Goal: Information Seeking & Learning: Understand process/instructions

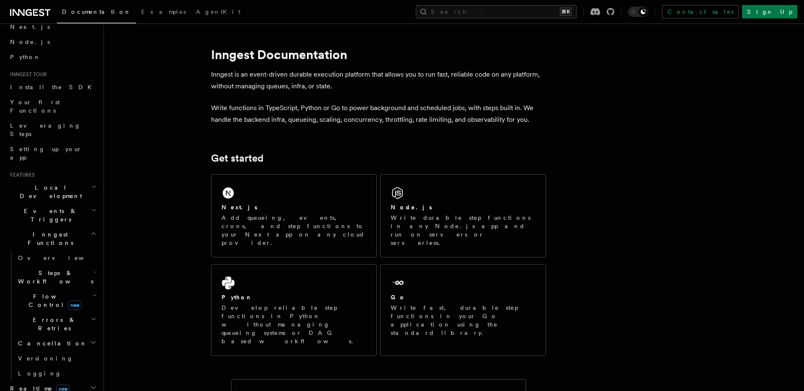
scroll to position [48, 0]
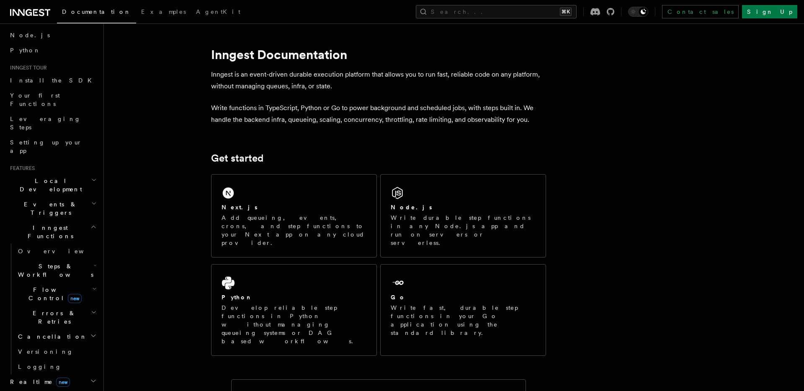
click at [89, 374] on h2 "Realtime new" at bounding box center [53, 381] width 92 height 15
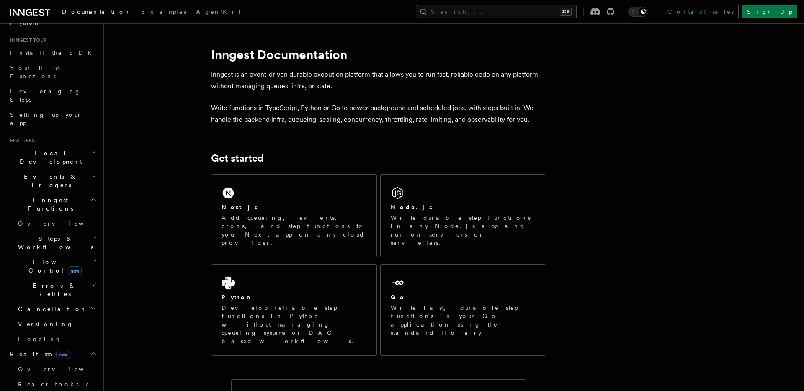
scroll to position [75, 0]
click at [96, 258] on icon "button" at bounding box center [94, 261] width 5 height 7
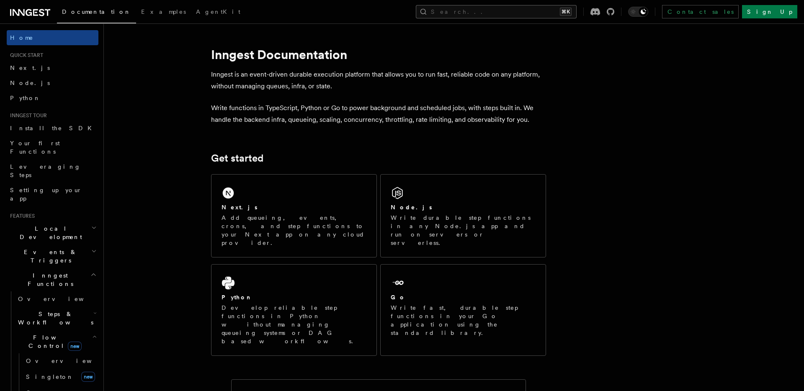
click at [515, 9] on button "Search... ⌘K" at bounding box center [496, 11] width 161 height 13
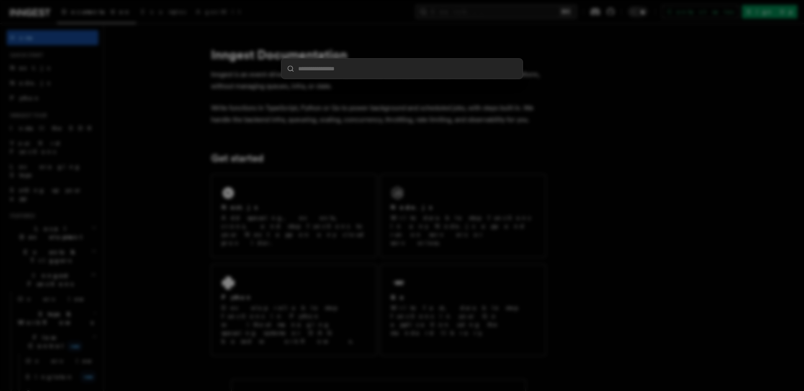
type input "*"
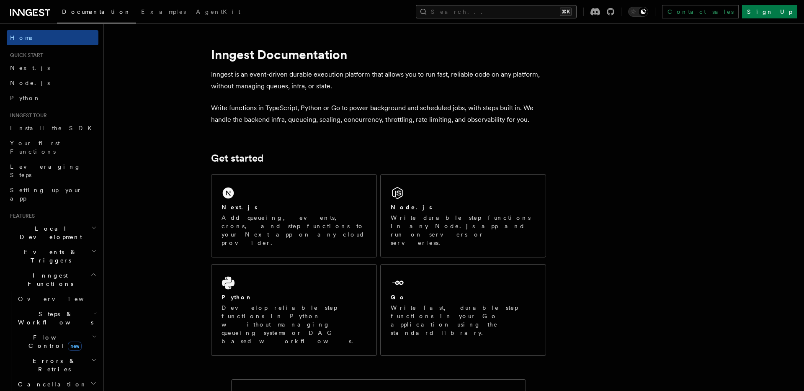
click at [506, 12] on button "Search... ⌘K" at bounding box center [496, 11] width 161 height 13
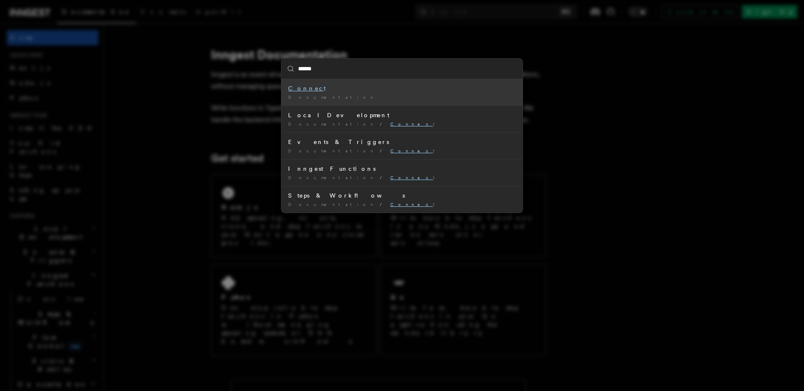
type input "*******"
click at [296, 88] on mark "Connect" at bounding box center [307, 88] width 38 height 7
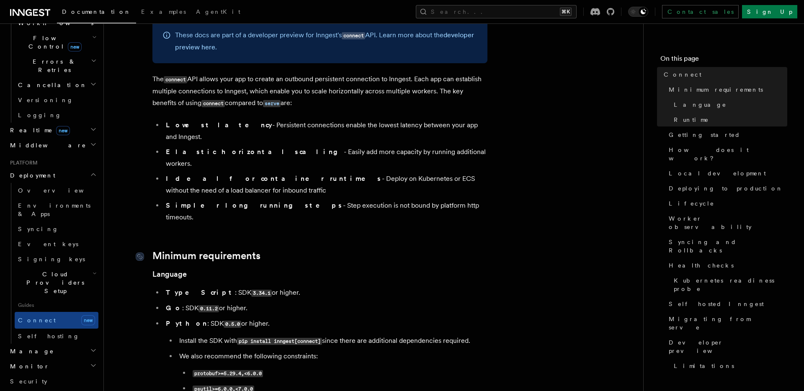
scroll to position [46, 0]
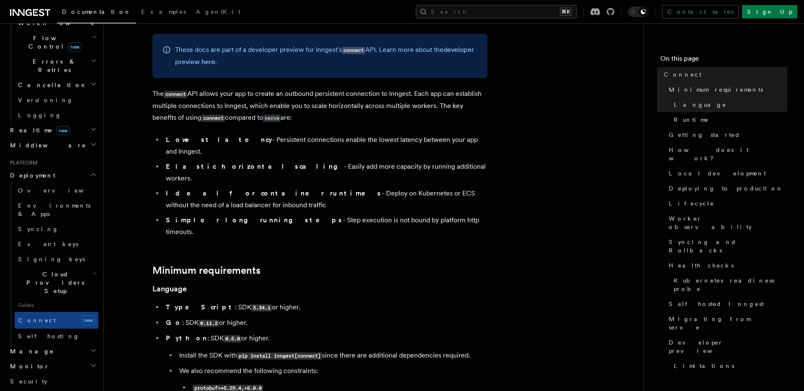
click at [220, 144] on li "Lowest latency - Persistent connections enable the lowest latency between your …" at bounding box center [325, 145] width 324 height 23
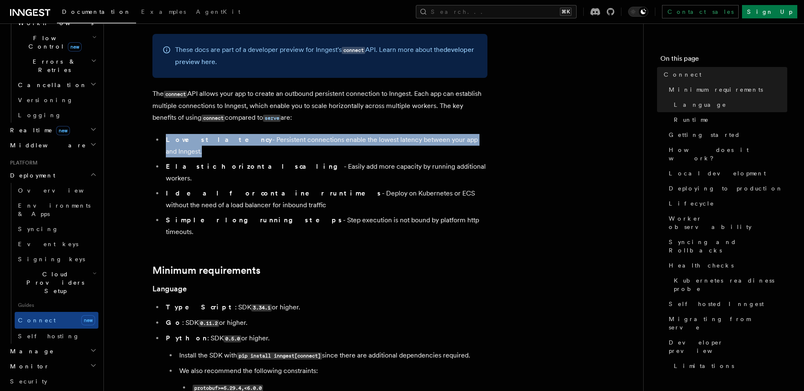
click at [220, 144] on li "Lowest latency - Persistent connections enable the lowest latency between your …" at bounding box center [325, 145] width 324 height 23
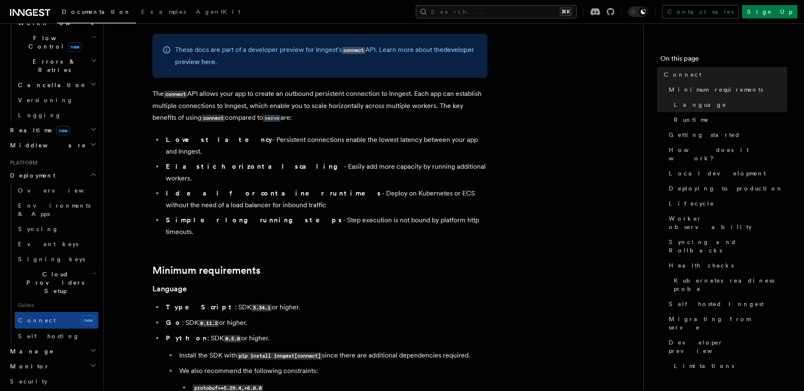
click at [280, 161] on li "Elastic horizontal scaling - Easily add more capacity by running additional wor…" at bounding box center [325, 172] width 324 height 23
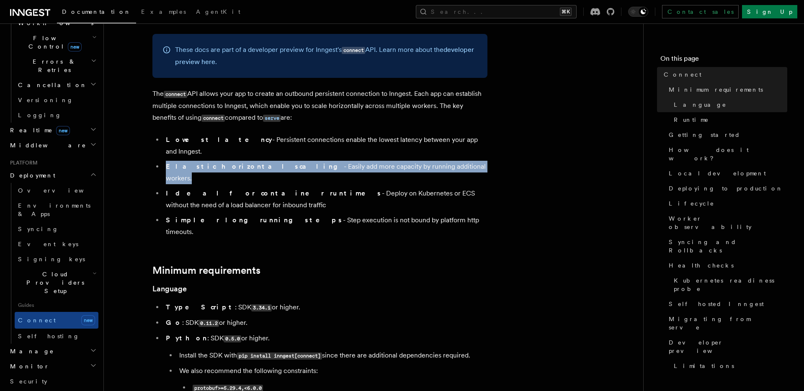
click at [280, 161] on li "Elastic horizontal scaling - Easily add more capacity by running additional wor…" at bounding box center [325, 172] width 324 height 23
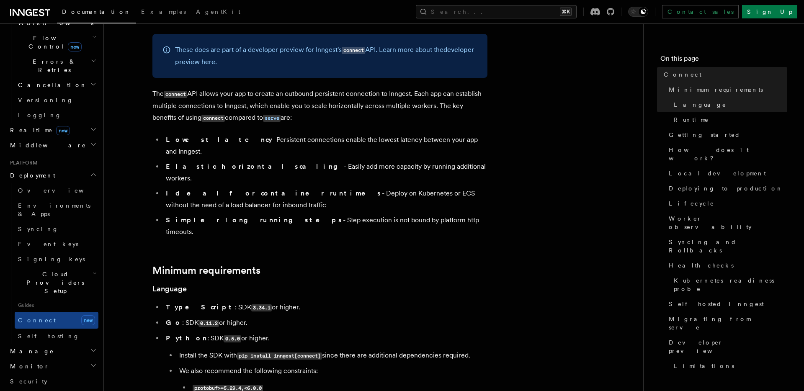
click at [273, 141] on li "Lowest latency - Persistent connections enable the lowest latency between your …" at bounding box center [325, 145] width 324 height 23
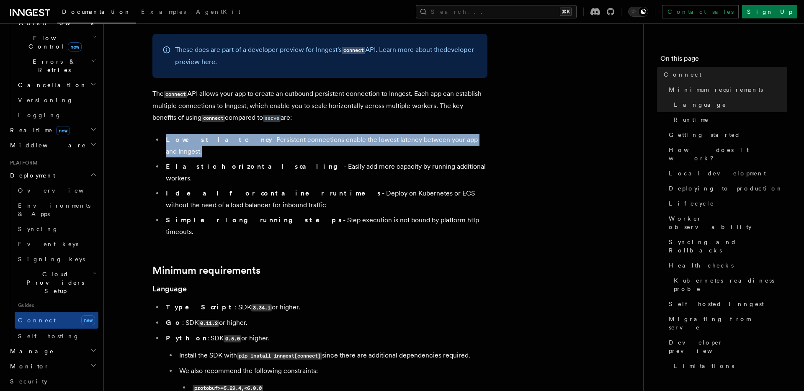
click at [273, 141] on li "Lowest latency - Persistent connections enable the lowest latency between your …" at bounding box center [325, 145] width 324 height 23
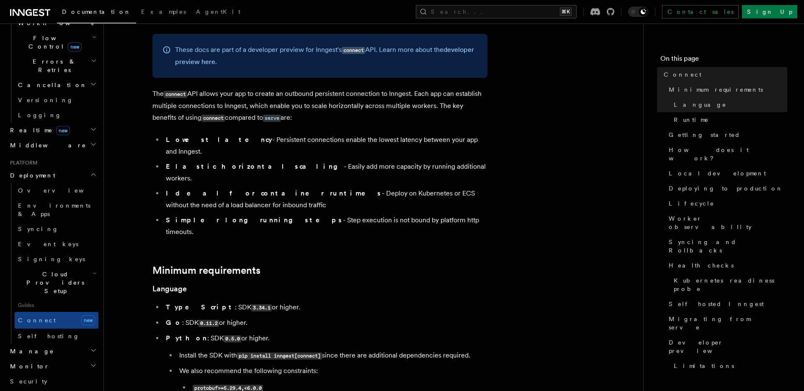
click at [273, 214] on li "Simpler long running steps - Step execution is not bound by platform http timeo…" at bounding box center [325, 225] width 324 height 23
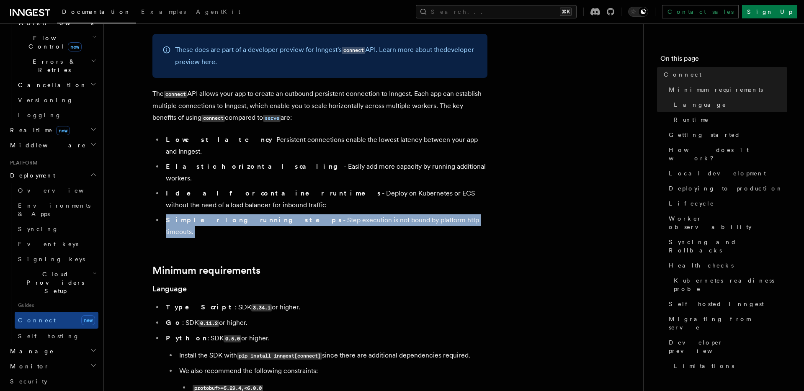
click at [273, 214] on li "Simpler long running steps - Step execution is not bound by platform http timeo…" at bounding box center [325, 225] width 324 height 23
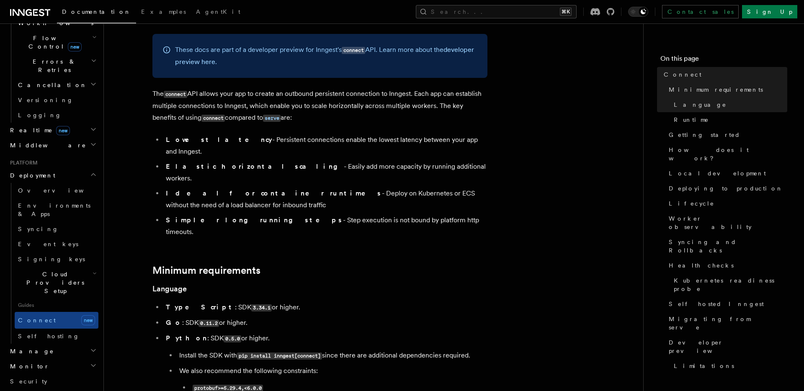
click at [278, 188] on li "Ideal for container runtimes - Deploy on Kubernetes or ECS without the need of …" at bounding box center [325, 199] width 324 height 23
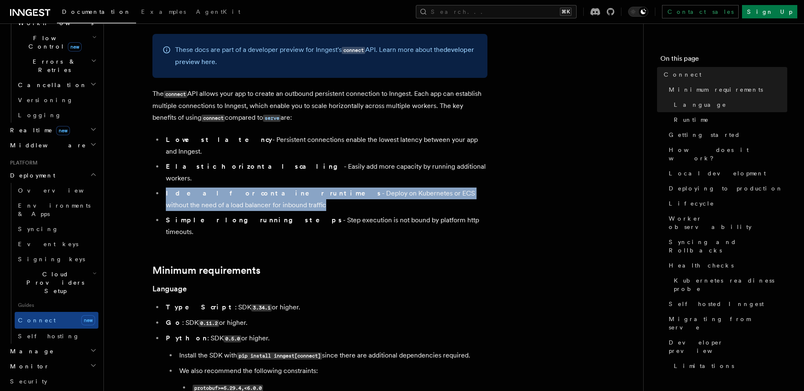
click at [278, 188] on li "Ideal for container runtimes - Deploy on Kubernetes or ECS without the need of …" at bounding box center [325, 199] width 324 height 23
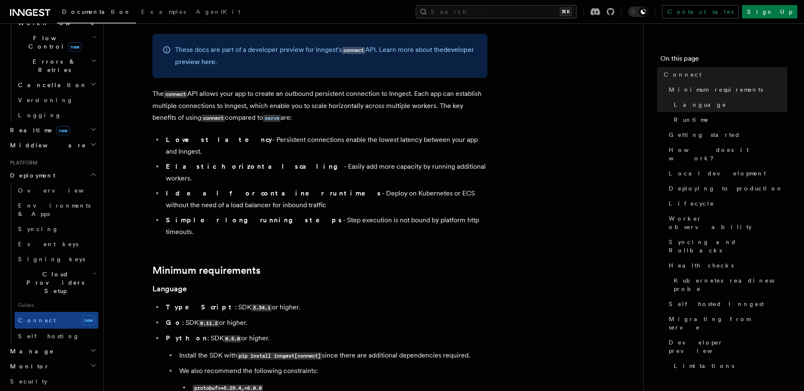
click at [277, 161] on li "Elastic horizontal scaling - Easily add more capacity by running additional wor…" at bounding box center [325, 172] width 324 height 23
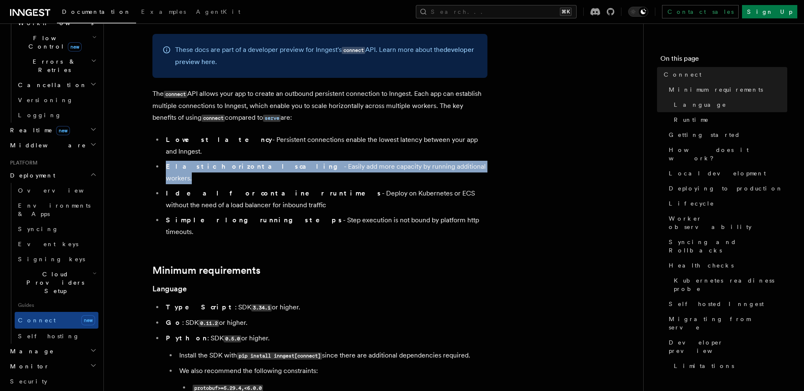
click at [277, 161] on li "Elastic horizontal scaling - Easily add more capacity by running additional wor…" at bounding box center [325, 172] width 324 height 23
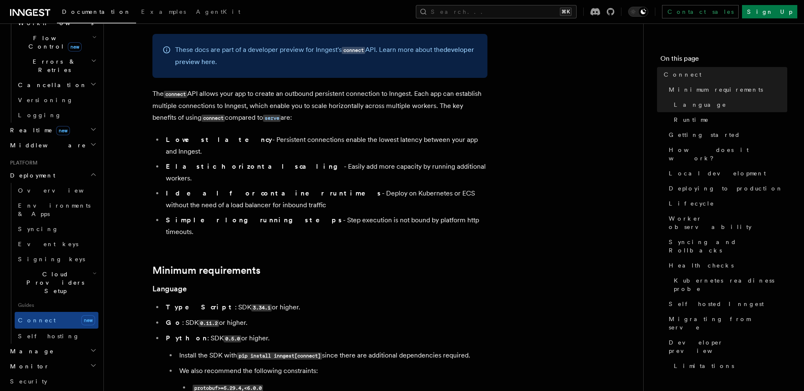
click at [290, 141] on li "Lowest latency - Persistent connections enable the lowest latency between your …" at bounding box center [325, 145] width 324 height 23
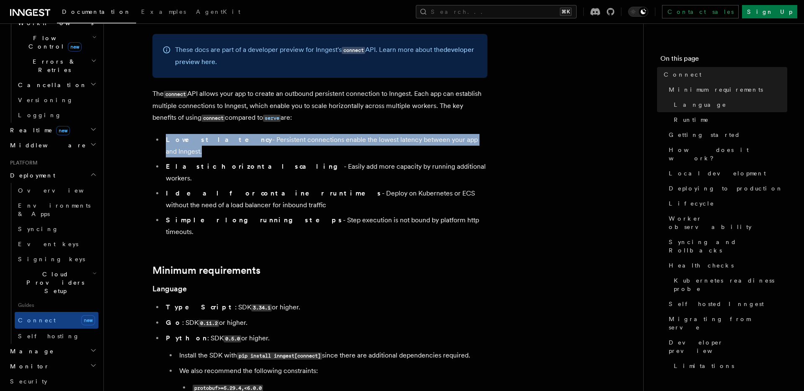
click at [290, 141] on li "Lowest latency - Persistent connections enable the lowest latency between your …" at bounding box center [325, 145] width 324 height 23
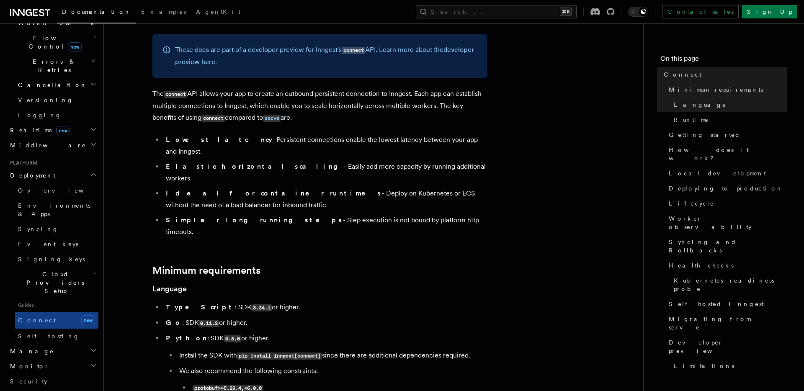
click at [266, 161] on li "Elastic horizontal scaling - Easily add more capacity by running additional wor…" at bounding box center [325, 172] width 324 height 23
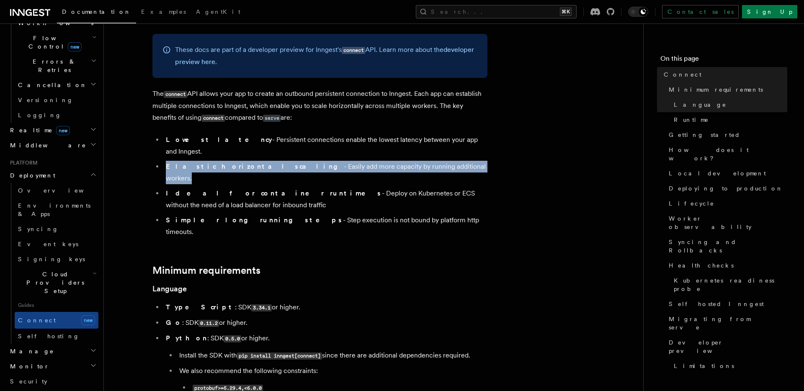
click at [266, 161] on li "Elastic horizontal scaling - Easily add more capacity by running additional wor…" at bounding box center [325, 172] width 324 height 23
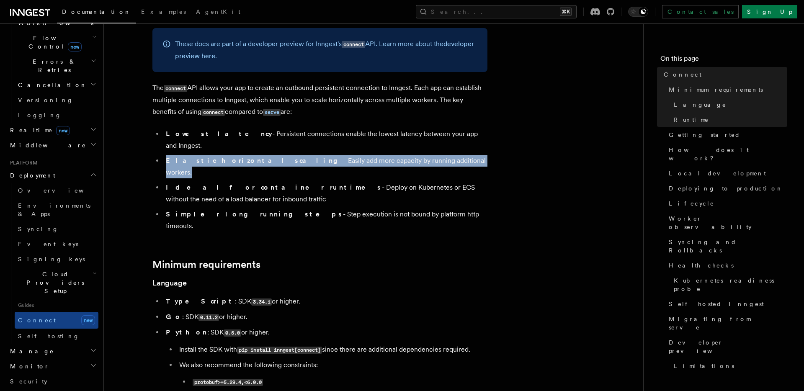
scroll to position [37, 0]
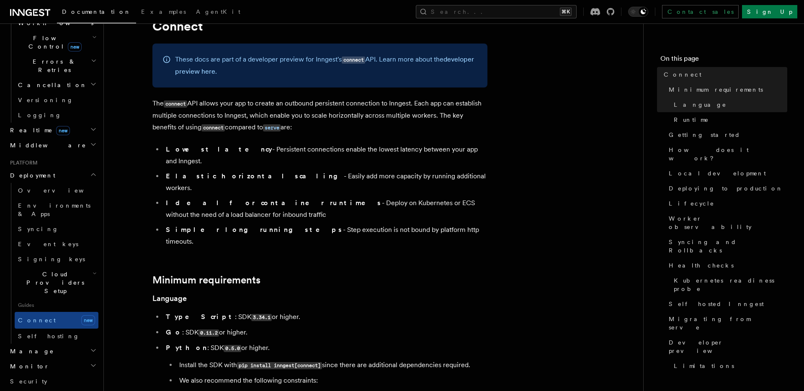
click at [204, 156] on ul "Lowest latency - Persistent connections enable the lowest latency between your …" at bounding box center [319, 196] width 335 height 104
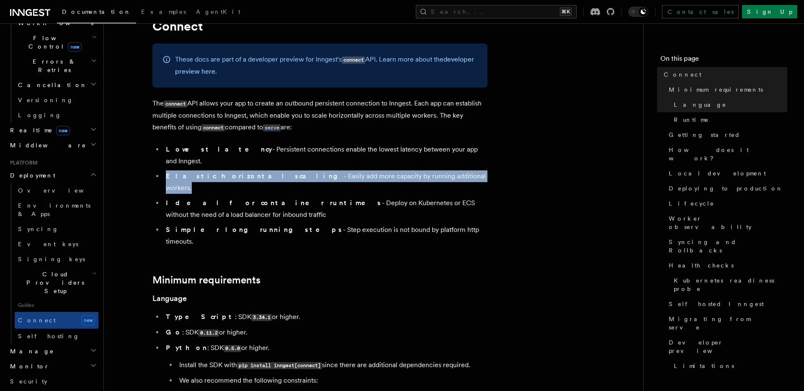
click at [204, 156] on ul "Lowest latency - Persistent connections enable the lowest latency between your …" at bounding box center [319, 196] width 335 height 104
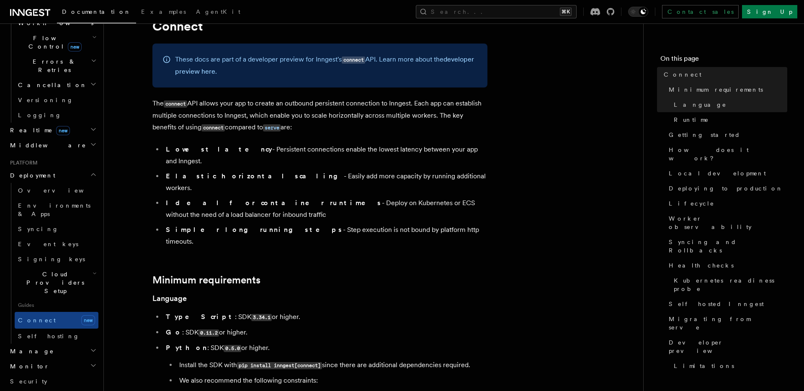
click at [204, 147] on strong "Lowest latency" at bounding box center [219, 149] width 106 height 8
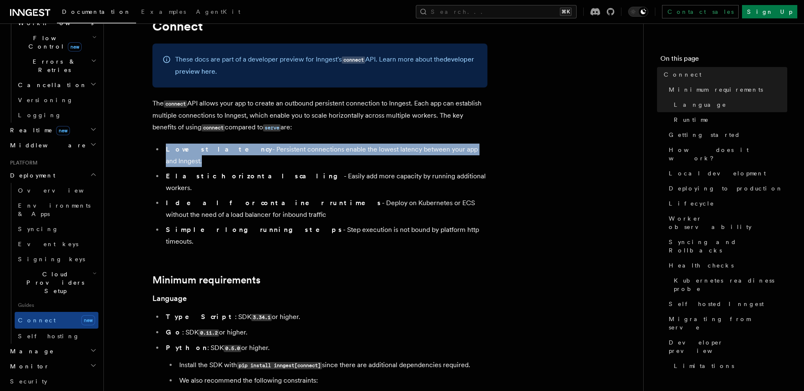
click at [204, 147] on strong "Lowest latency" at bounding box center [219, 149] width 106 height 8
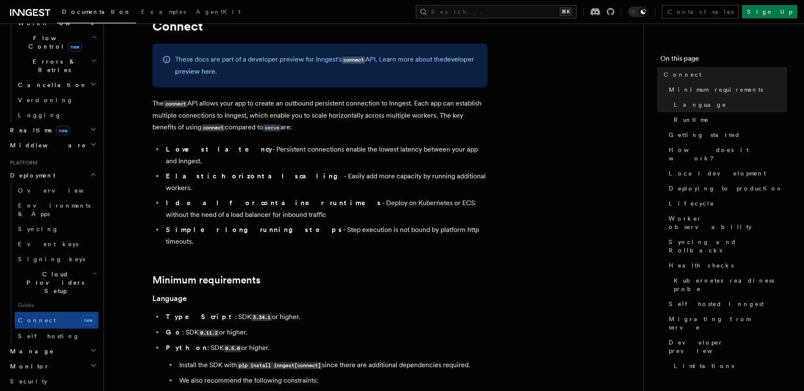
click at [219, 101] on p "The connect API allows your app to create an outbound persistent connection to …" at bounding box center [319, 116] width 335 height 36
drag, startPoint x: 366, startPoint y: 102, endPoint x: 366, endPoint y: 123, distance: 21.4
click at [366, 123] on p "The connect API allows your app to create an outbound persistent connection to …" at bounding box center [319, 116] width 335 height 36
drag, startPoint x: 366, startPoint y: 130, endPoint x: 417, endPoint y: 107, distance: 55.3
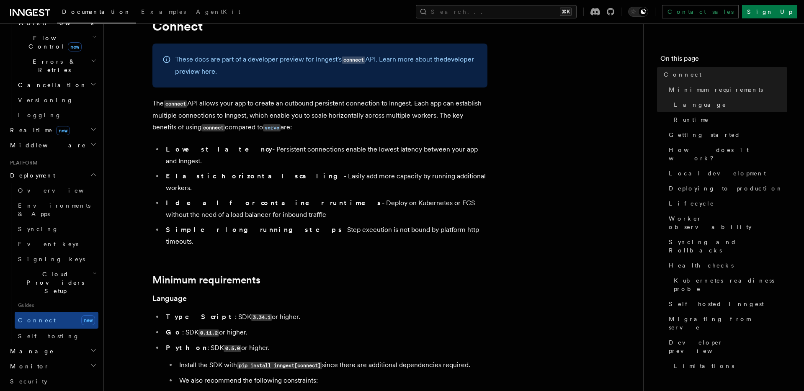
click at [417, 107] on p "The connect API allows your app to create an outbound persistent connection to …" at bounding box center [319, 116] width 335 height 36
click at [257, 149] on li "Lowest latency - Persistent connections enable the lowest latency between your …" at bounding box center [325, 155] width 324 height 23
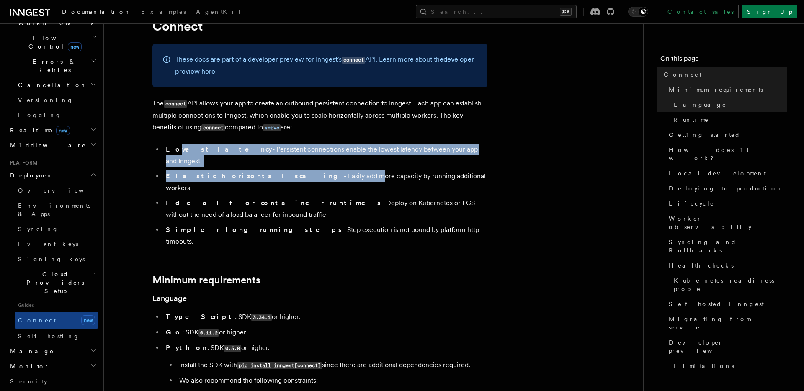
drag, startPoint x: 174, startPoint y: 152, endPoint x: 279, endPoint y: 160, distance: 105.4
click at [279, 160] on ul "Lowest latency - Persistent connections enable the lowest latency between your …" at bounding box center [319, 196] width 335 height 104
click at [279, 170] on li "Elastic horizontal scaling - Easily add more capacity by running additional wor…" at bounding box center [325, 181] width 324 height 23
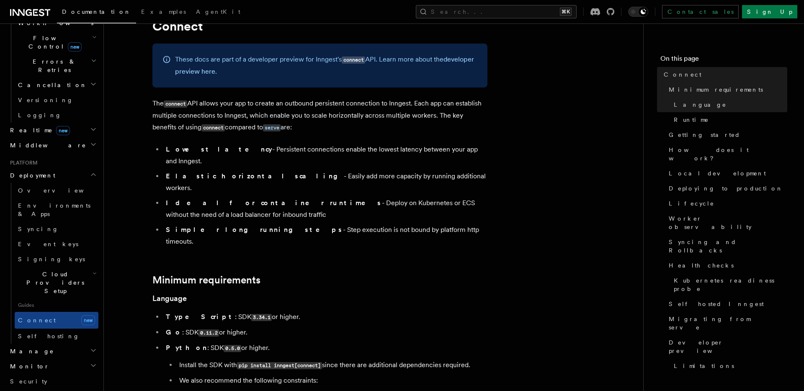
click at [269, 150] on li "Lowest latency - Persistent connections enable the lowest latency between your …" at bounding box center [325, 155] width 324 height 23
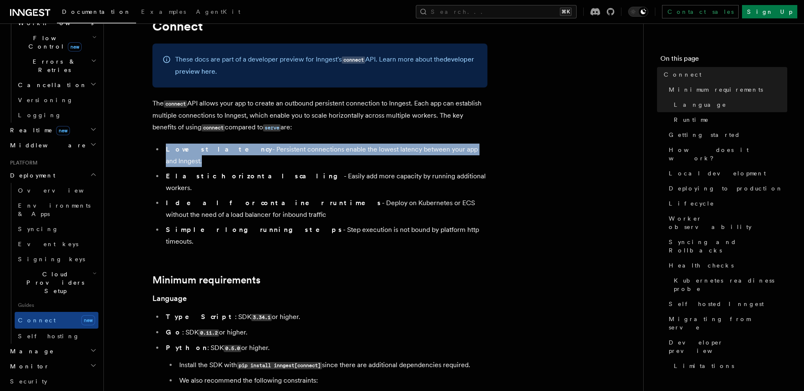
click at [269, 150] on li "Lowest latency - Persistent connections enable the lowest latency between your …" at bounding box center [325, 155] width 324 height 23
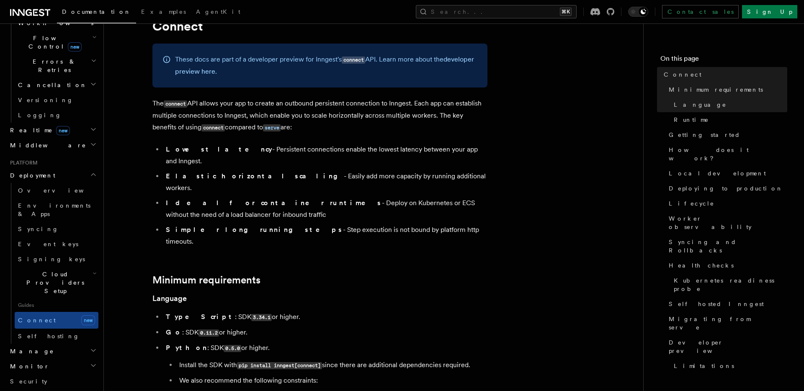
click at [368, 170] on li "Elastic horizontal scaling - Easily add more capacity by running additional wor…" at bounding box center [325, 181] width 324 height 23
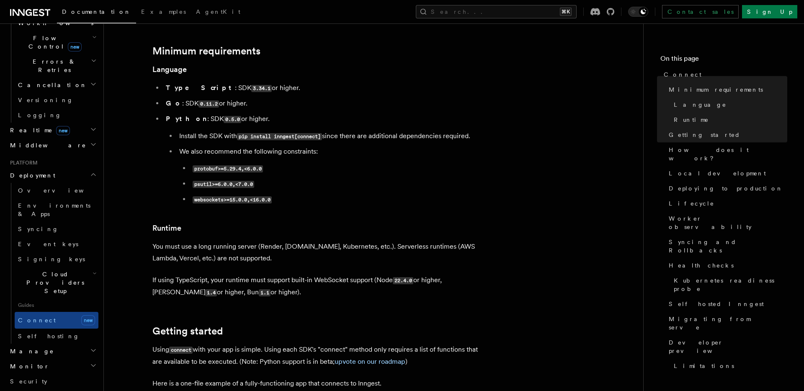
scroll to position [265, 0]
drag, startPoint x: 242, startPoint y: 219, endPoint x: 156, endPoint y: 220, distance: 85.4
click at [155, 241] on p "You must use a long running server (Render, Fly.io, Kubernetes, etc.). Serverle…" at bounding box center [319, 252] width 335 height 23
click at [156, 241] on p "You must use a long running server (Render, Fly.io, Kubernetes, etc.). Serverle…" at bounding box center [319, 252] width 335 height 23
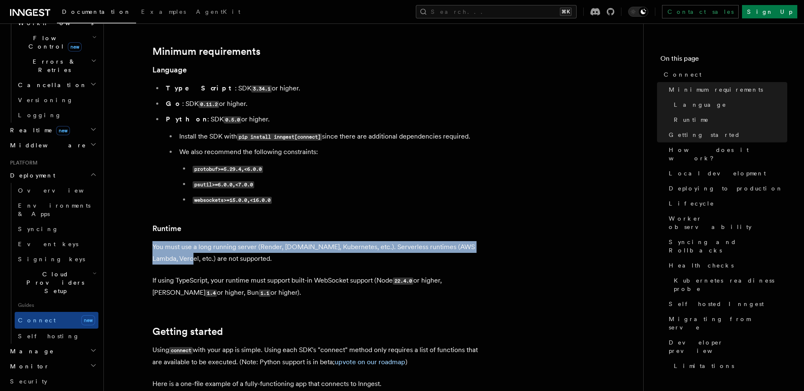
drag, startPoint x: 156, startPoint y: 220, endPoint x: 146, endPoint y: 206, distance: 17.1
drag, startPoint x: 146, startPoint y: 206, endPoint x: 148, endPoint y: 230, distance: 24.0
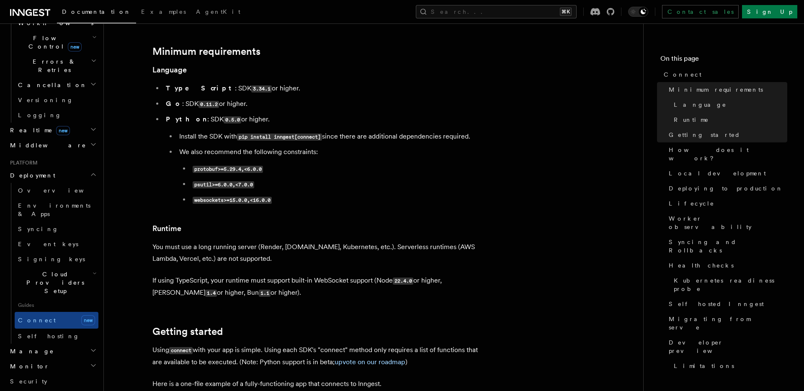
click at [416, 223] on h3 "Runtime" at bounding box center [319, 229] width 335 height 12
click at [306, 241] on p "You must use a long running server (Render, Fly.io, Kubernetes, etc.). Serverle…" at bounding box center [319, 252] width 335 height 23
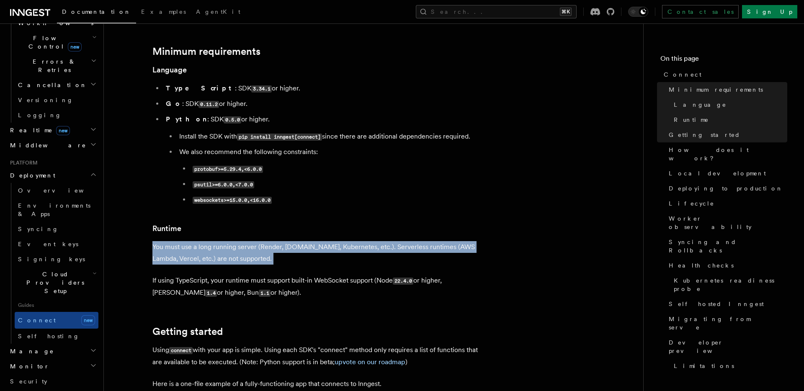
click at [306, 241] on p "You must use a long running server (Render, Fly.io, Kubernetes, etc.). Serverle…" at bounding box center [319, 252] width 335 height 23
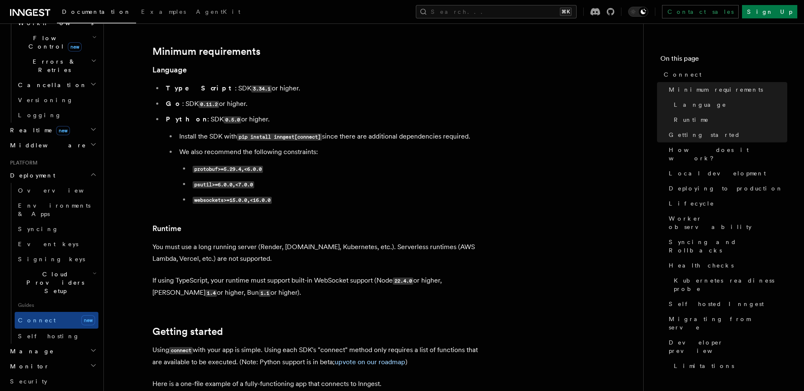
click at [310, 223] on h3 "Runtime" at bounding box center [319, 229] width 335 height 12
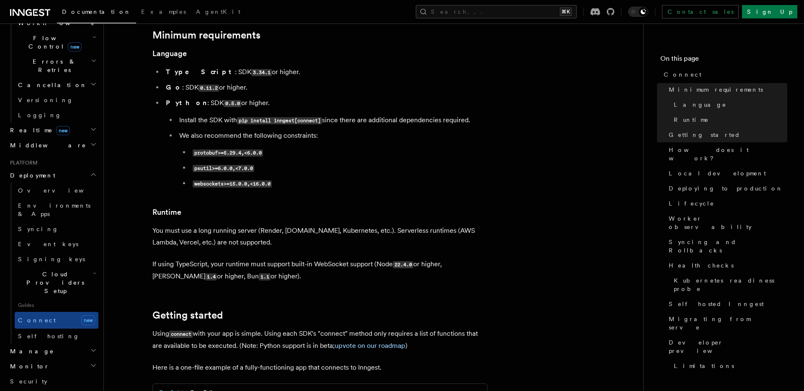
scroll to position [287, 0]
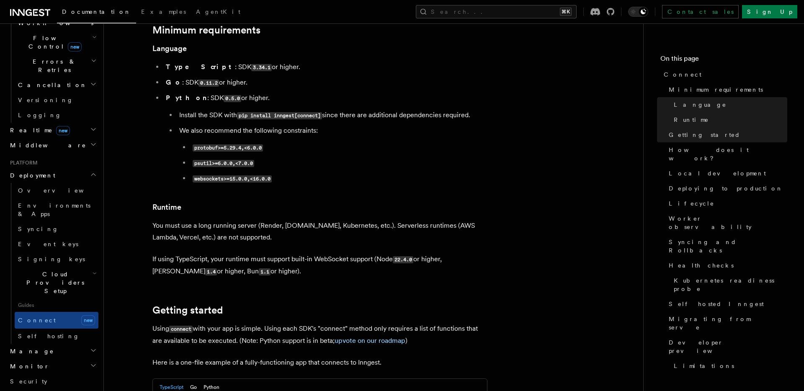
drag, startPoint x: 258, startPoint y: 238, endPoint x: 112, endPoint y: 227, distance: 146.6
click at [271, 253] on p "If using TypeScript, your runtime must support built-in WebSocket support (Node…" at bounding box center [319, 265] width 335 height 24
drag, startPoint x: 271, startPoint y: 238, endPoint x: 150, endPoint y: 216, distance: 122.5
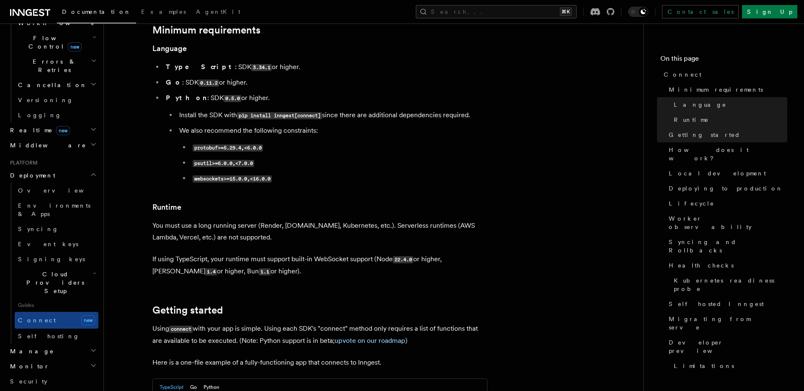
click at [158, 253] on p "If using TypeScript, your runtime must support built-in WebSocket support (Node…" at bounding box center [319, 265] width 335 height 24
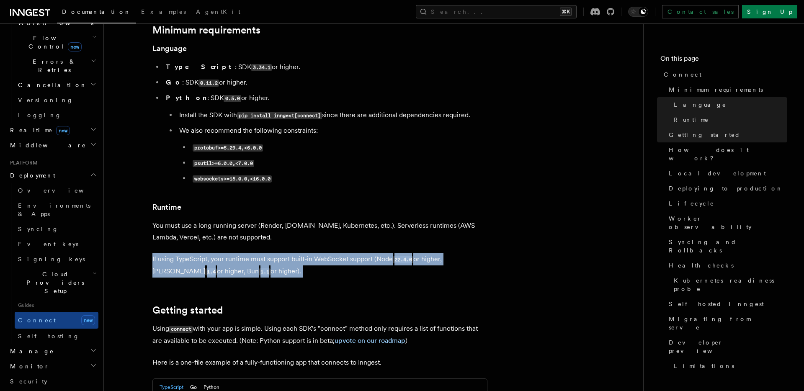
click at [158, 253] on p "If using TypeScript, your runtime must support built-in WebSocket support (Node…" at bounding box center [319, 265] width 335 height 24
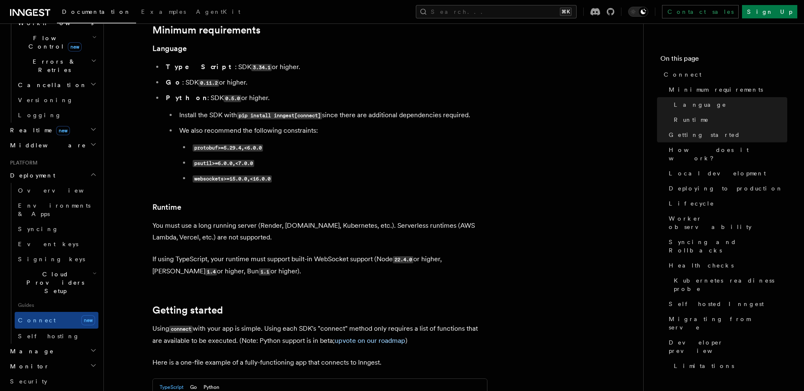
click at [221, 220] on p "You must use a long running server (Render, Fly.io, Kubernetes, etc.). Serverle…" at bounding box center [319, 231] width 335 height 23
click at [249, 253] on p "If using TypeScript, your runtime must support built-in WebSocket support (Node…" at bounding box center [319, 265] width 335 height 24
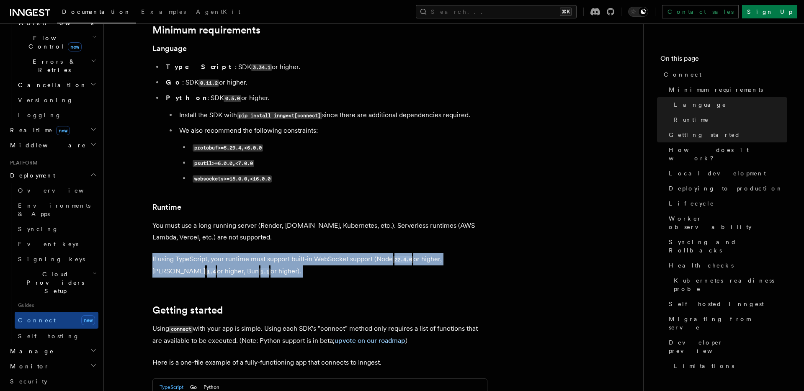
click at [249, 253] on p "If using TypeScript, your runtime must support built-in WebSocket support (Node…" at bounding box center [319, 265] width 335 height 24
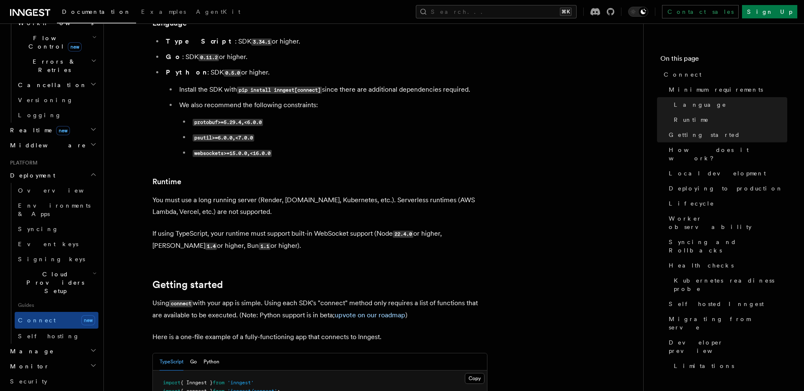
scroll to position [312, 0]
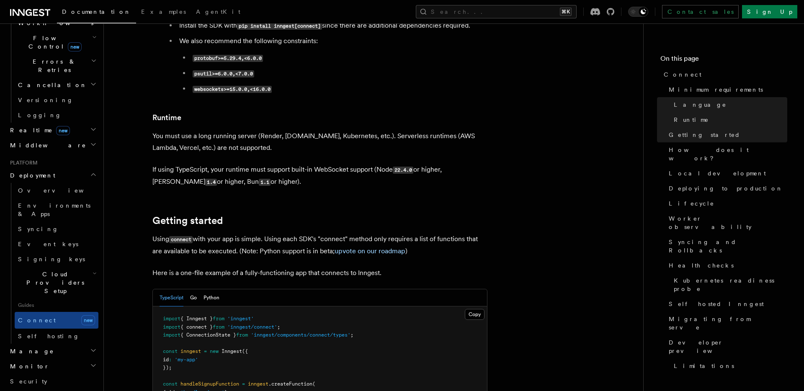
scroll to position [381, 0]
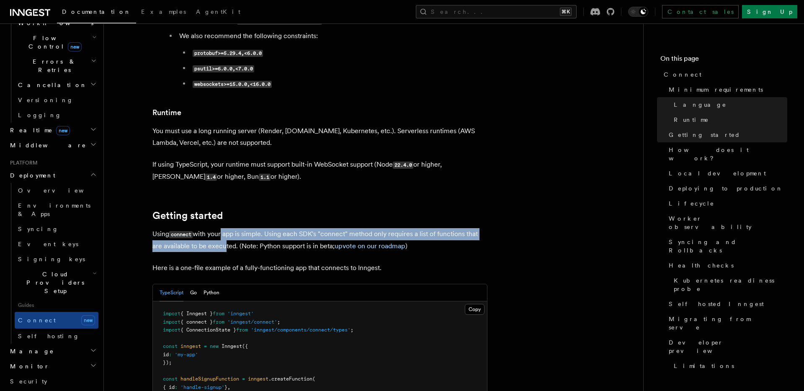
drag, startPoint x: 221, startPoint y: 215, endPoint x: 220, endPoint y: 207, distance: 8.0
click at [220, 228] on p "Using connect with your app is simple. Using each SDK's "connect" method only r…" at bounding box center [319, 240] width 335 height 24
drag, startPoint x: 219, startPoint y: 199, endPoint x: 219, endPoint y: 212, distance: 13.0
click at [219, 228] on p "Using connect with your app is simple. Using each SDK's "connect" method only r…" at bounding box center [319, 240] width 335 height 24
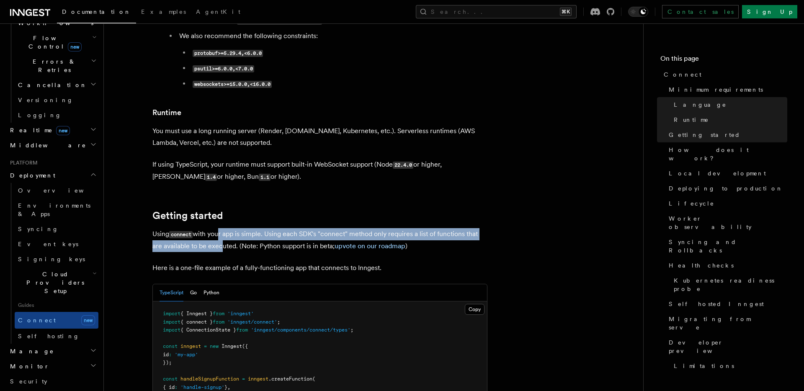
click at [219, 228] on p "Using connect with your app is simple. Using each SDK's "connect" method only r…" at bounding box center [319, 240] width 335 height 24
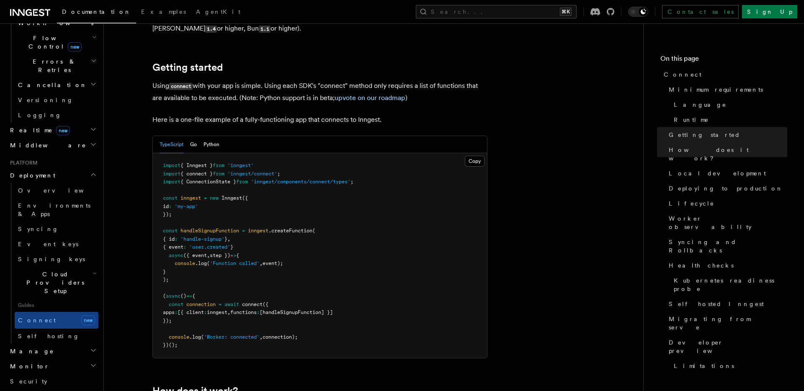
scroll to position [580, 0]
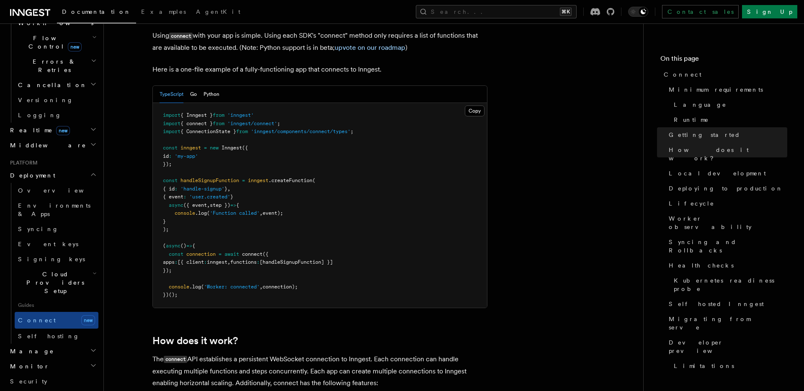
click at [305, 103] on pre "import { Inngest } from 'inngest' import { connect } from 'inngest/connect' ; i…" at bounding box center [320, 205] width 334 height 205
copy code "import { connect } from 'inngest/connect' ;"
click at [273, 238] on pre "import { Inngest } from 'inngest' import { connect } from 'inngest/connect' ; i…" at bounding box center [320, 205] width 334 height 205
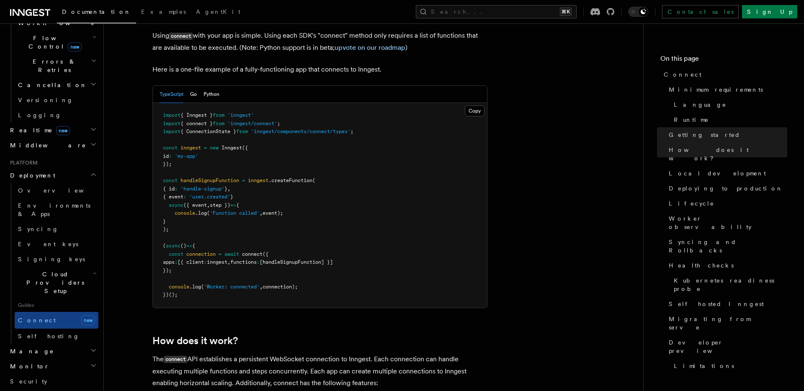
drag, startPoint x: 310, startPoint y: 255, endPoint x: 154, endPoint y: 225, distance: 159.5
click at [154, 225] on pre "import { Inngest } from 'inngest' import { connect } from 'inngest/connect' ; i…" at bounding box center [320, 205] width 334 height 205
copy code "const connection = await connect ({ apps : [{ client : inngest , functions : [h…"
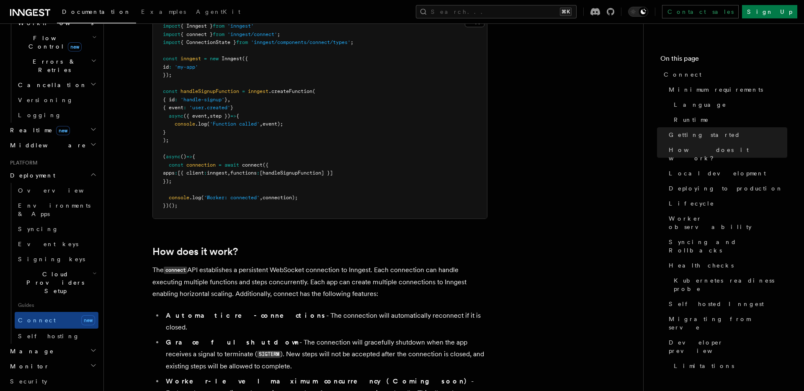
scroll to position [674, 0]
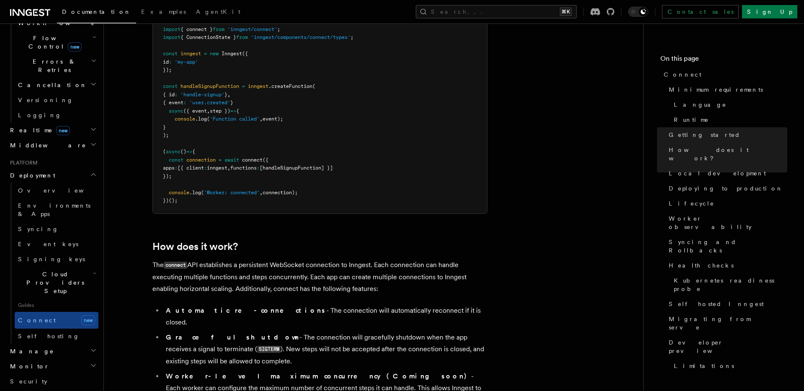
click at [318, 259] on p "The connect API establishes a persistent WebSocket connection to Inngest. Each …" at bounding box center [319, 277] width 335 height 36
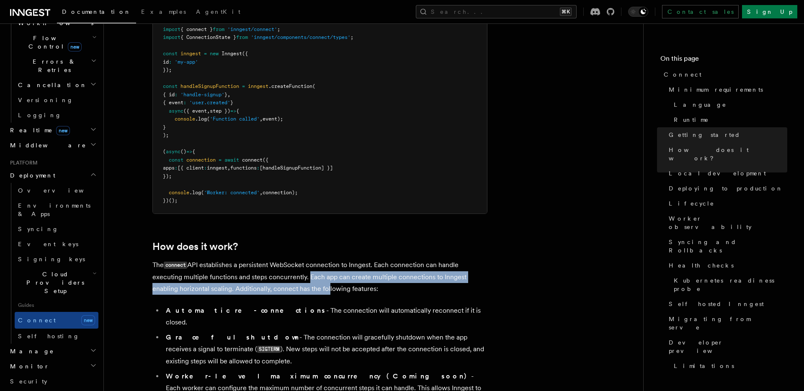
drag, startPoint x: 306, startPoint y: 248, endPoint x: 327, endPoint y: 260, distance: 24.6
click at [328, 261] on p "The connect API establishes a persistent WebSocket connection to Inngest. Each …" at bounding box center [319, 277] width 335 height 36
click at [327, 260] on p "The connect API establishes a persistent WebSocket connection to Inngest. Each …" at bounding box center [319, 277] width 335 height 36
drag, startPoint x: 335, startPoint y: 260, endPoint x: 320, endPoint y: 247, distance: 20.4
click at [320, 259] on p "The connect API establishes a persistent WebSocket connection to Inngest. Each …" at bounding box center [319, 277] width 335 height 36
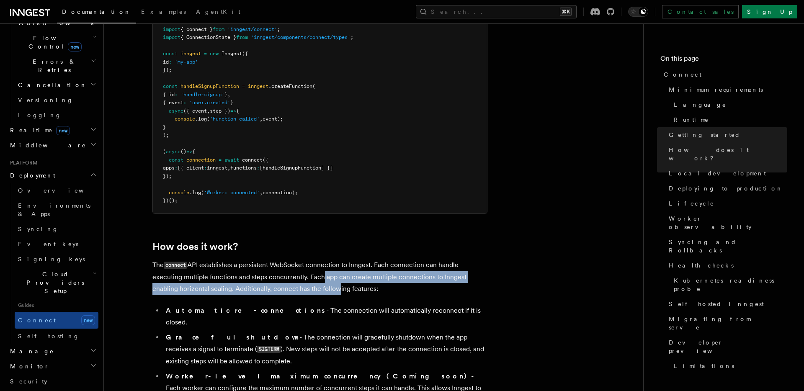
click at [320, 259] on p "The connect API establishes a persistent WebSocket connection to Inngest. Each …" at bounding box center [319, 277] width 335 height 36
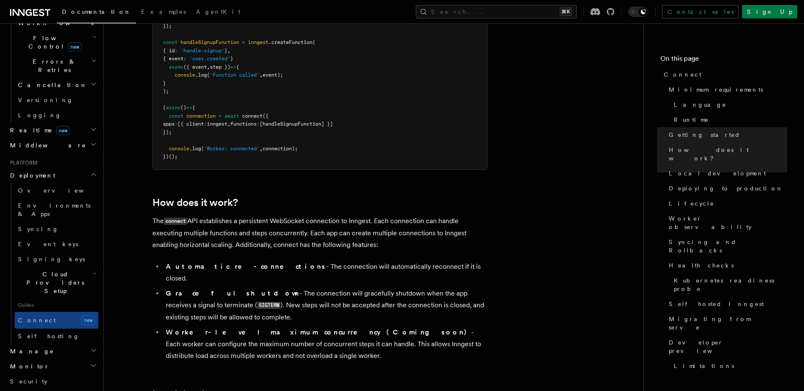
scroll to position [719, 0]
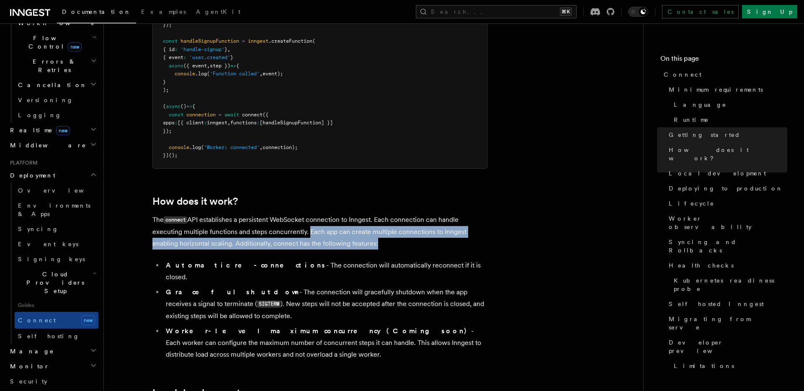
drag, startPoint x: 306, startPoint y: 201, endPoint x: 304, endPoint y: 218, distance: 16.5
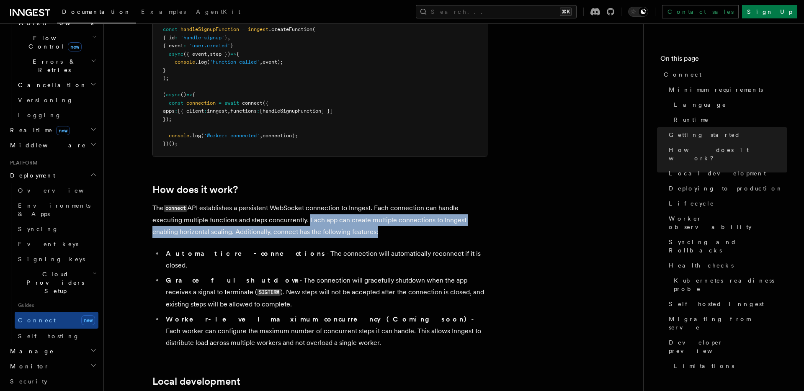
scroll to position [732, 0]
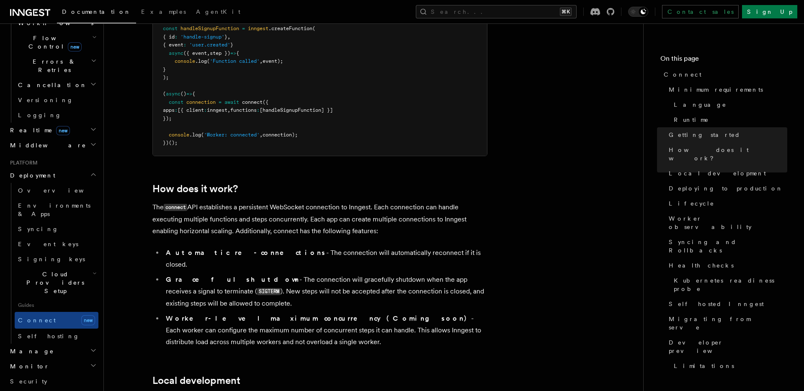
click at [231, 249] on strong "Automatic re-connections" at bounding box center [246, 253] width 160 height 8
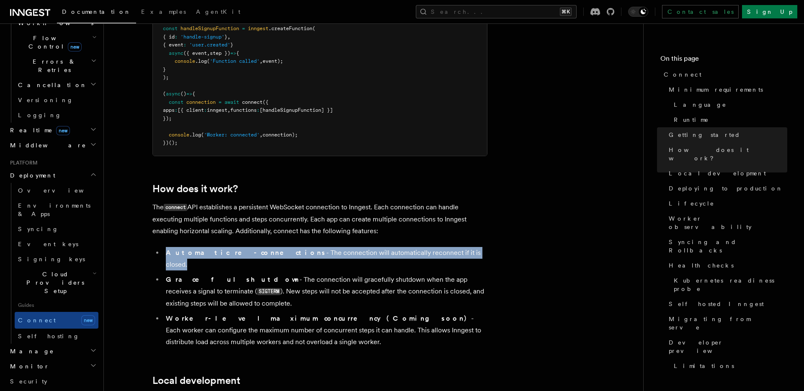
click at [231, 249] on strong "Automatic re-connections" at bounding box center [246, 253] width 160 height 8
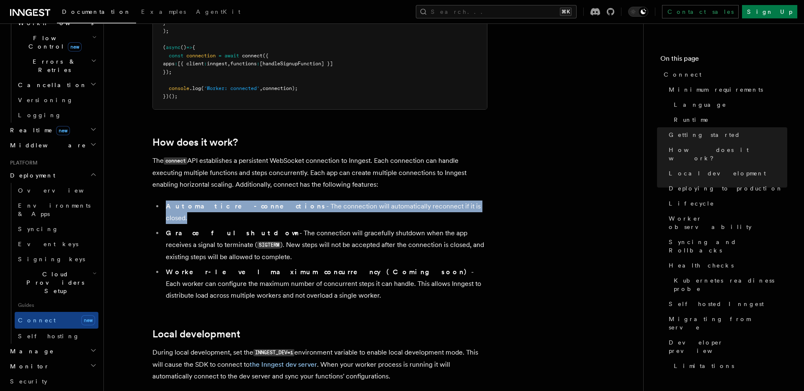
scroll to position [777, 0]
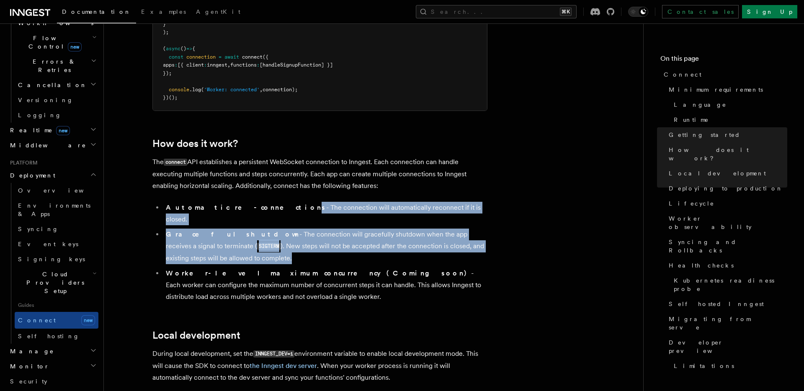
drag, startPoint x: 245, startPoint y: 214, endPoint x: 243, endPoint y: 180, distance: 33.1
click at [243, 202] on ul "Automatic re-connections - The connection will automatically reconnect if it is…" at bounding box center [319, 252] width 335 height 101
click at [243, 202] on li "Automatic re-connections - The connection will automatically reconnect if it is…" at bounding box center [325, 213] width 324 height 23
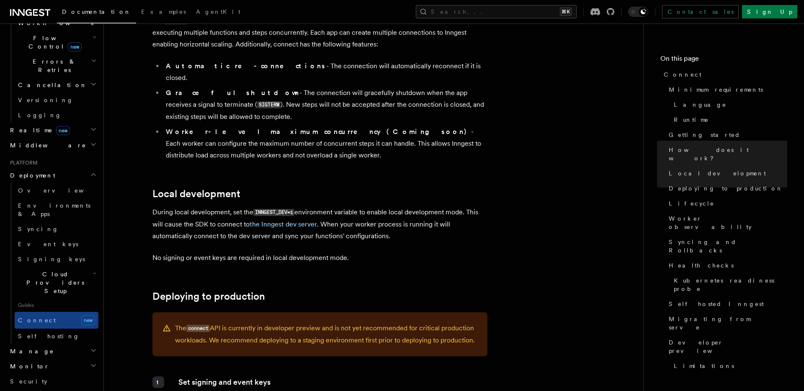
scroll to position [918, 0]
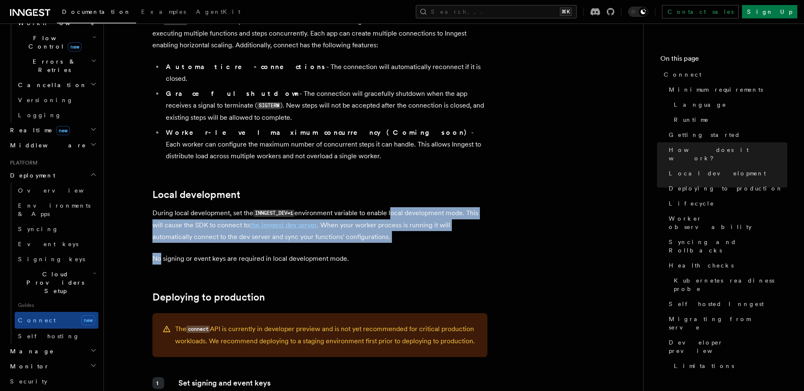
drag, startPoint x: 406, startPoint y: 209, endPoint x: 399, endPoint y: 170, distance: 38.7
click at [399, 207] on p "During local development, set the INNGEST_DEV=1 environment variable to enable …" at bounding box center [319, 225] width 335 height 36
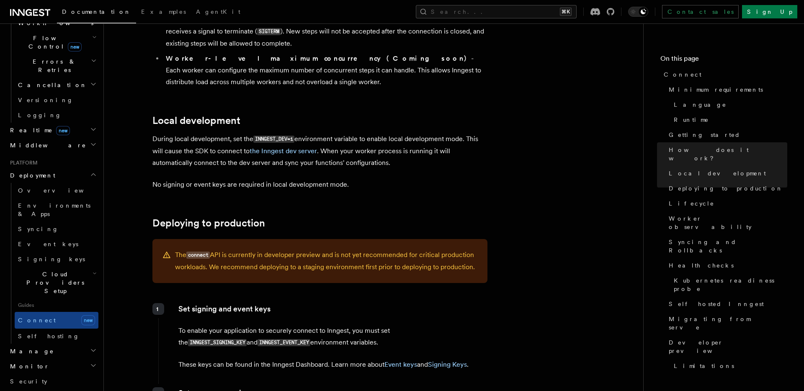
scroll to position [1025, 0]
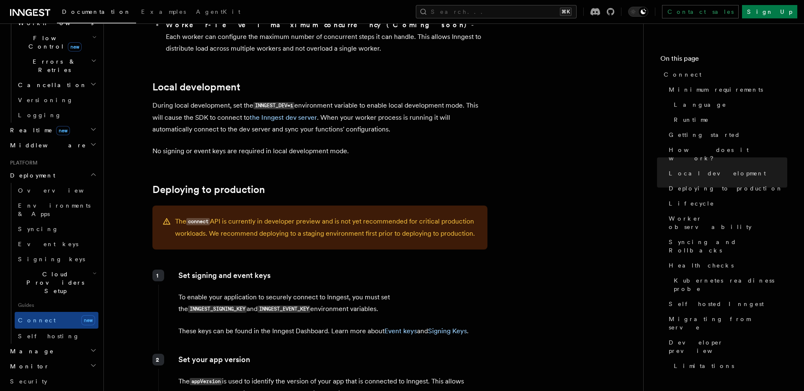
click at [330, 291] on p "To enable your application to securely connect to Inngest, you must set the INN…" at bounding box center [332, 303] width 309 height 24
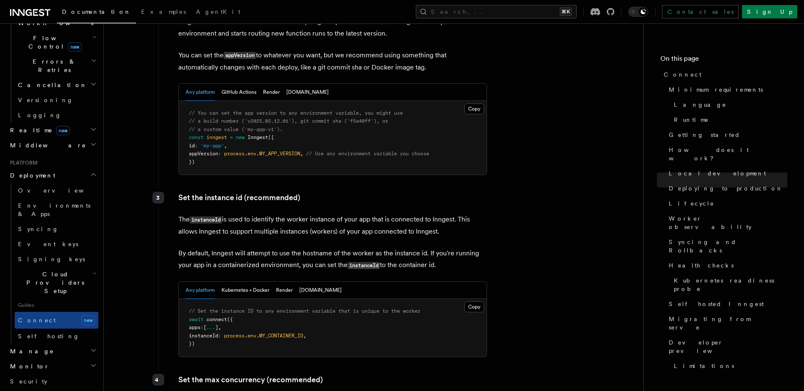
scroll to position [1434, 0]
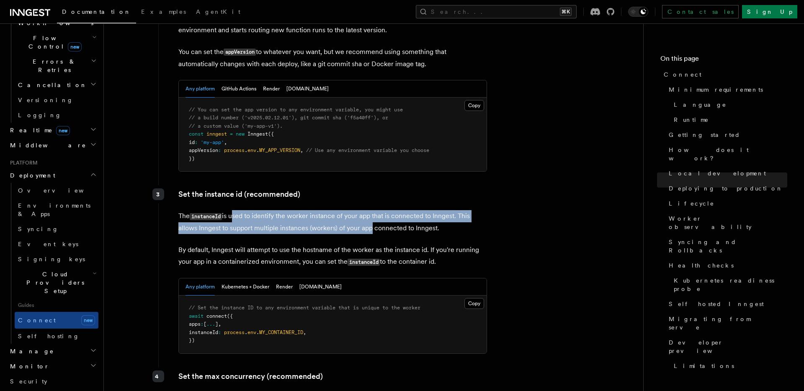
drag, startPoint x: 234, startPoint y: 171, endPoint x: 367, endPoint y: 187, distance: 134.5
click at [367, 210] on p "The instanceId is used to identify the worker instance of your app that is conn…" at bounding box center [332, 222] width 309 height 24
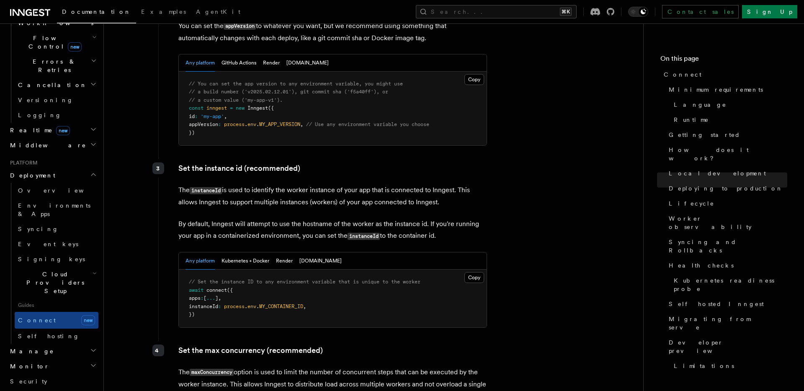
scroll to position [1463, 0]
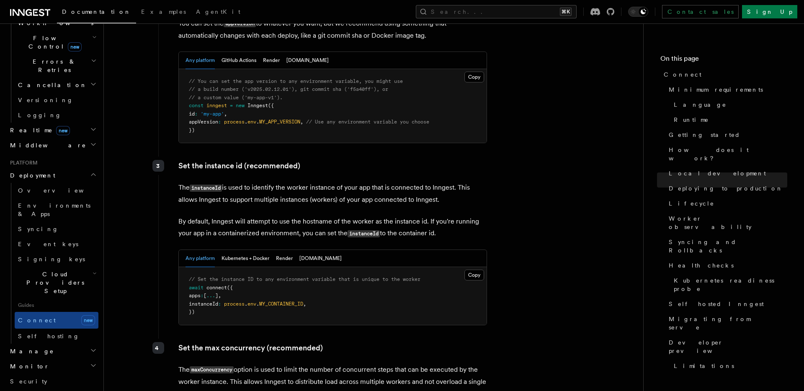
click at [261, 216] on p "By default, Inngest will attempt to use the hostname of the worker as the insta…" at bounding box center [332, 228] width 309 height 24
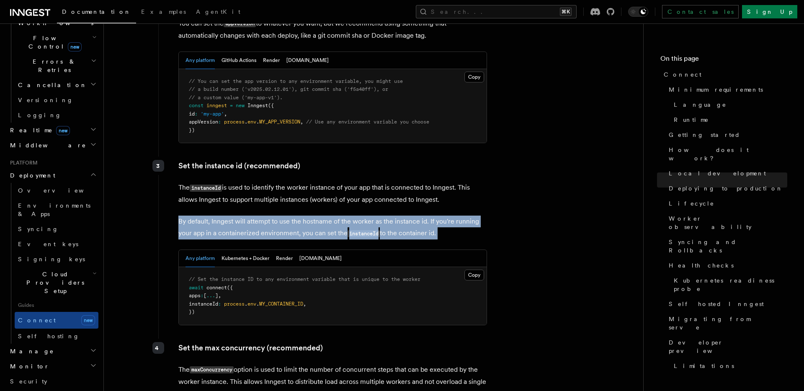
click at [261, 216] on p "By default, Inngest will attempt to use the hostname of the worker as the insta…" at bounding box center [332, 228] width 309 height 24
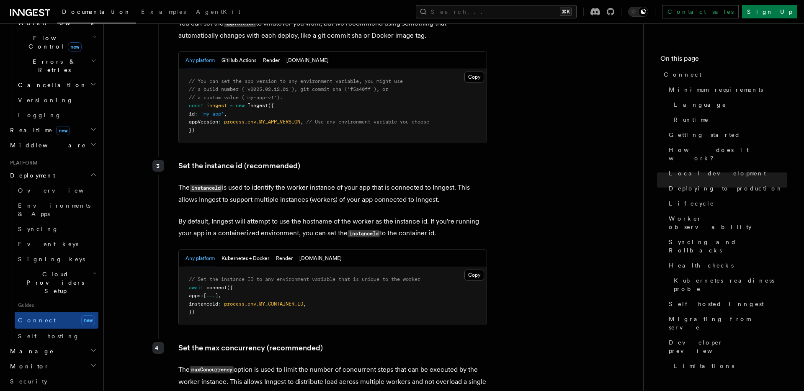
click at [274, 216] on p "By default, Inngest will attempt to use the hostname of the worker as the insta…" at bounding box center [332, 228] width 309 height 24
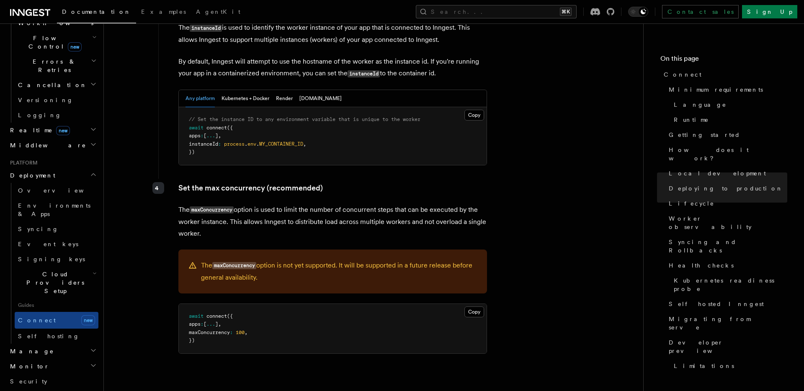
scroll to position [1625, 0]
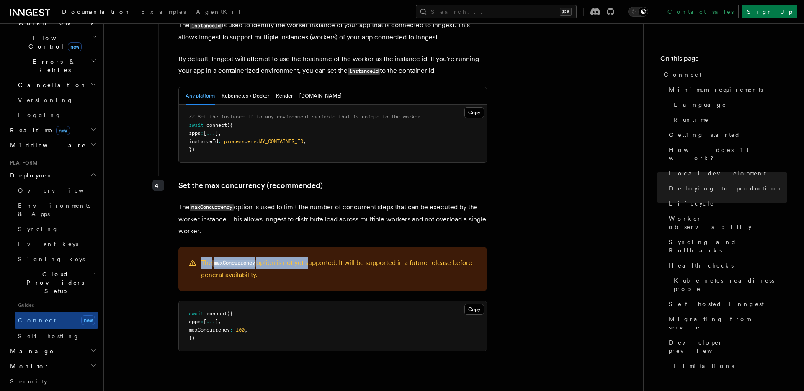
drag, startPoint x: 309, startPoint y: 226, endPoint x: 309, endPoint y: 214, distance: 12.6
click at [309, 247] on div "The maxConcurrency option is not yet supported. It will be supported in a futur…" at bounding box center [332, 269] width 309 height 44
click at [302, 201] on p "The maxConcurrency option is used to limit the number of concurrent steps that …" at bounding box center [332, 219] width 309 height 36
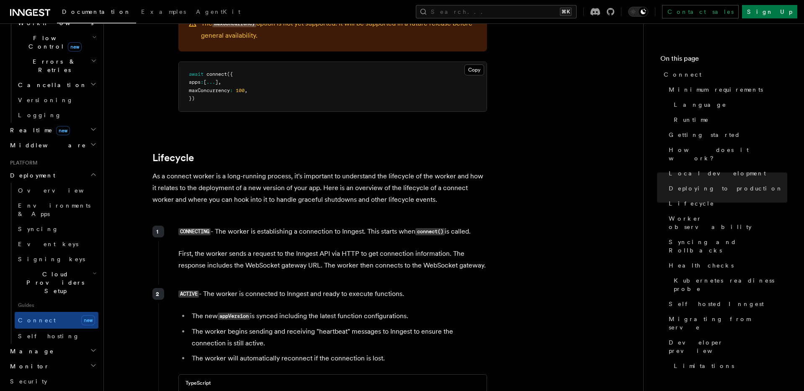
scroll to position [1862, 0]
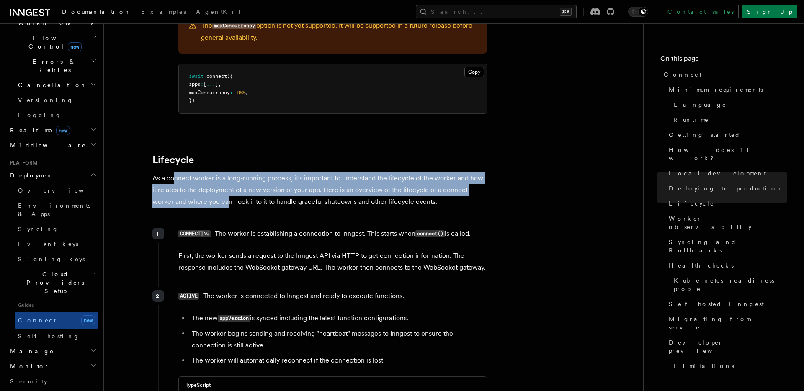
drag, startPoint x: 173, startPoint y: 137, endPoint x: 204, endPoint y: 163, distance: 40.7
click at [204, 173] on p "As a connect worker is a long-running process, it's important to understand the…" at bounding box center [319, 190] width 335 height 35
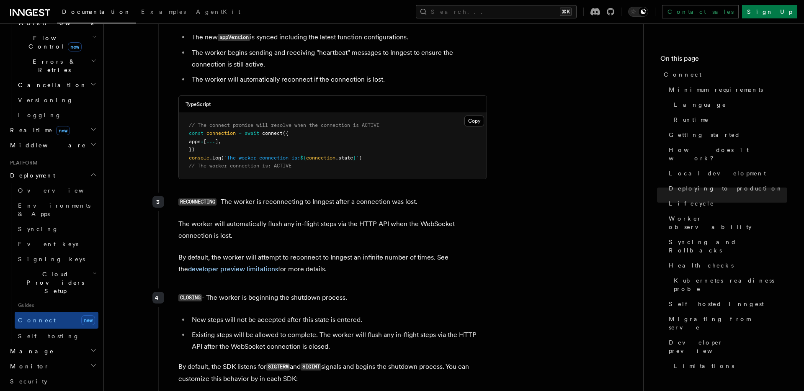
scroll to position [2152, 0]
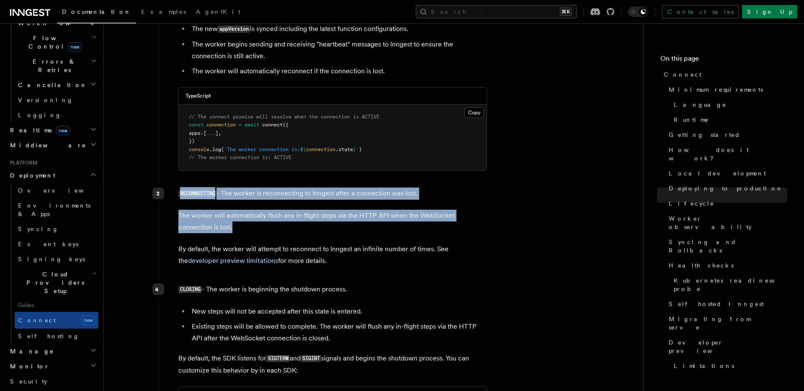
drag, startPoint x: 243, startPoint y: 182, endPoint x: 227, endPoint y: 144, distance: 40.5
click at [227, 184] on div "RECONNECTING - The worker is reconnecting to Inngest after a connection was los…" at bounding box center [322, 230] width 329 height 93
drag, startPoint x: 227, startPoint y: 144, endPoint x: 233, endPoint y: 182, distance: 37.7
click at [233, 184] on div "RECONNECTING - The worker is reconnecting to Inngest after a connection was los…" at bounding box center [322, 230] width 329 height 93
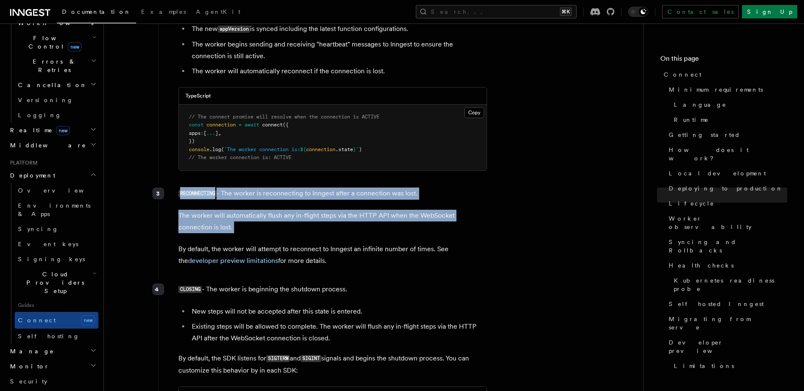
click at [233, 210] on p "The worker will automatically flush any in-flight steps via the HTTP API when t…" at bounding box center [332, 221] width 309 height 23
drag, startPoint x: 233, startPoint y: 182, endPoint x: 231, endPoint y: 143, distance: 38.6
click at [231, 184] on div "RECONNECTING - The worker is reconnecting to Inngest after a connection was los…" at bounding box center [322, 230] width 329 height 93
drag, startPoint x: 254, startPoint y: 183, endPoint x: 252, endPoint y: 154, distance: 28.5
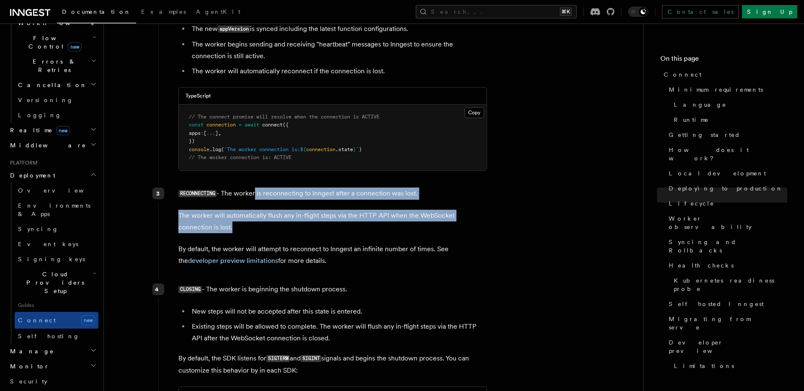
click at [253, 184] on div "RECONNECTING - The worker is reconnecting to Inngest after a connection was los…" at bounding box center [322, 230] width 329 height 93
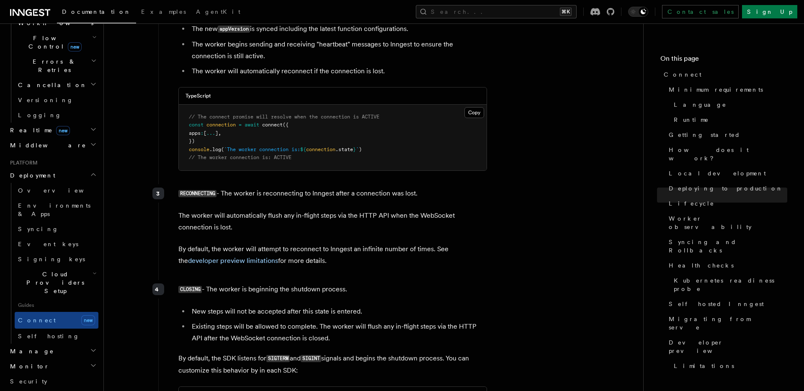
click at [252, 188] on p "RECONNECTING - The worker is reconnecting to Inngest after a connection was los…" at bounding box center [332, 194] width 309 height 12
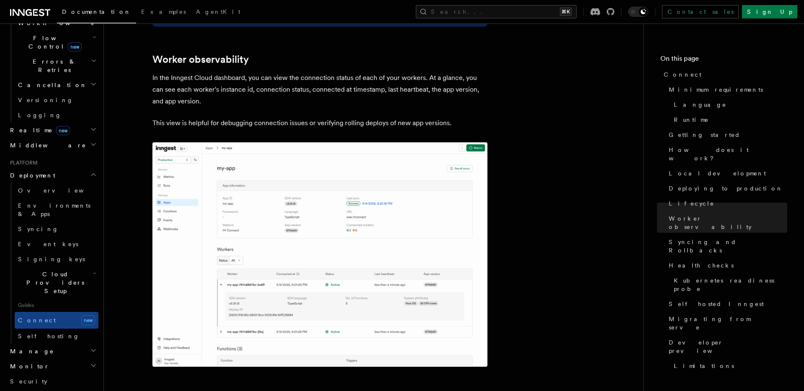
scroll to position [2892, 0]
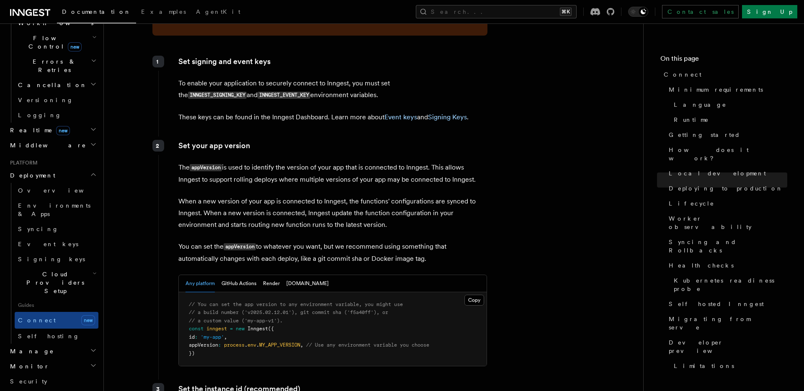
scroll to position [1240, 0]
